Goal: Task Accomplishment & Management: Manage account settings

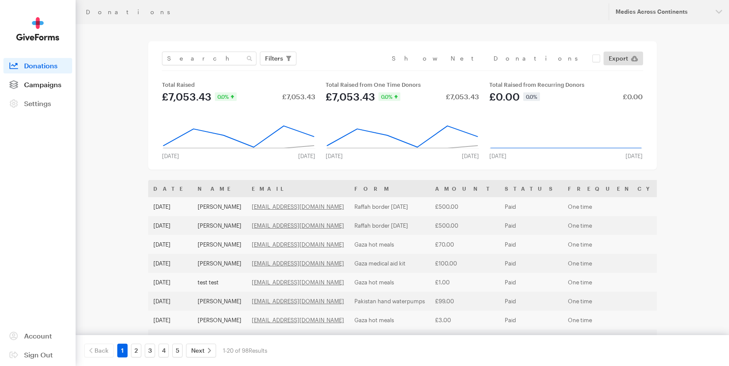
click at [31, 85] on span "Campaigns" at bounding box center [42, 84] width 37 height 8
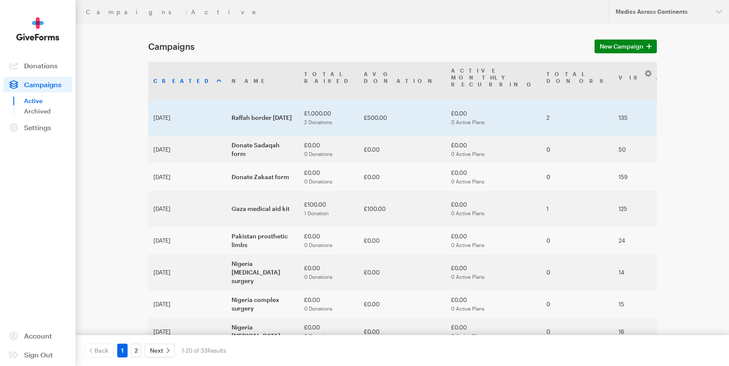
click at [226, 104] on td "Raffah border [DATE]" at bounding box center [262, 118] width 73 height 36
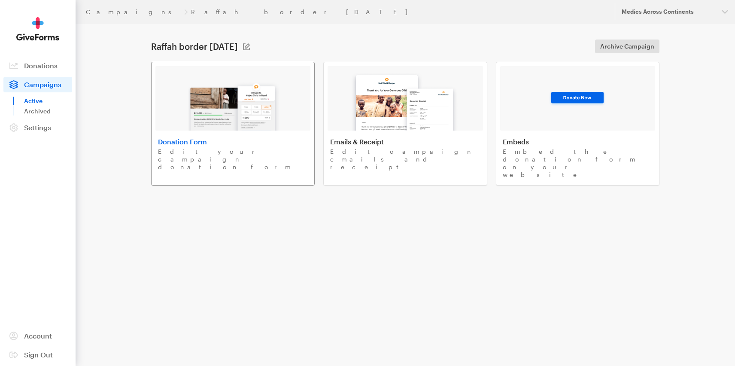
click at [170, 138] on h4 "Donation Form" at bounding box center [233, 141] width 150 height 9
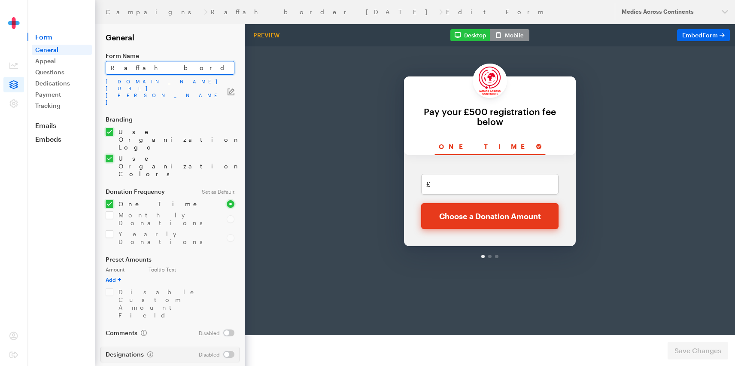
click at [189, 68] on input "Raffah border [DATE]" at bounding box center [170, 68] width 129 height 14
click at [38, 63] on link "Appeal" at bounding box center [62, 61] width 60 height 10
